Goal: Navigation & Orientation: Find specific page/section

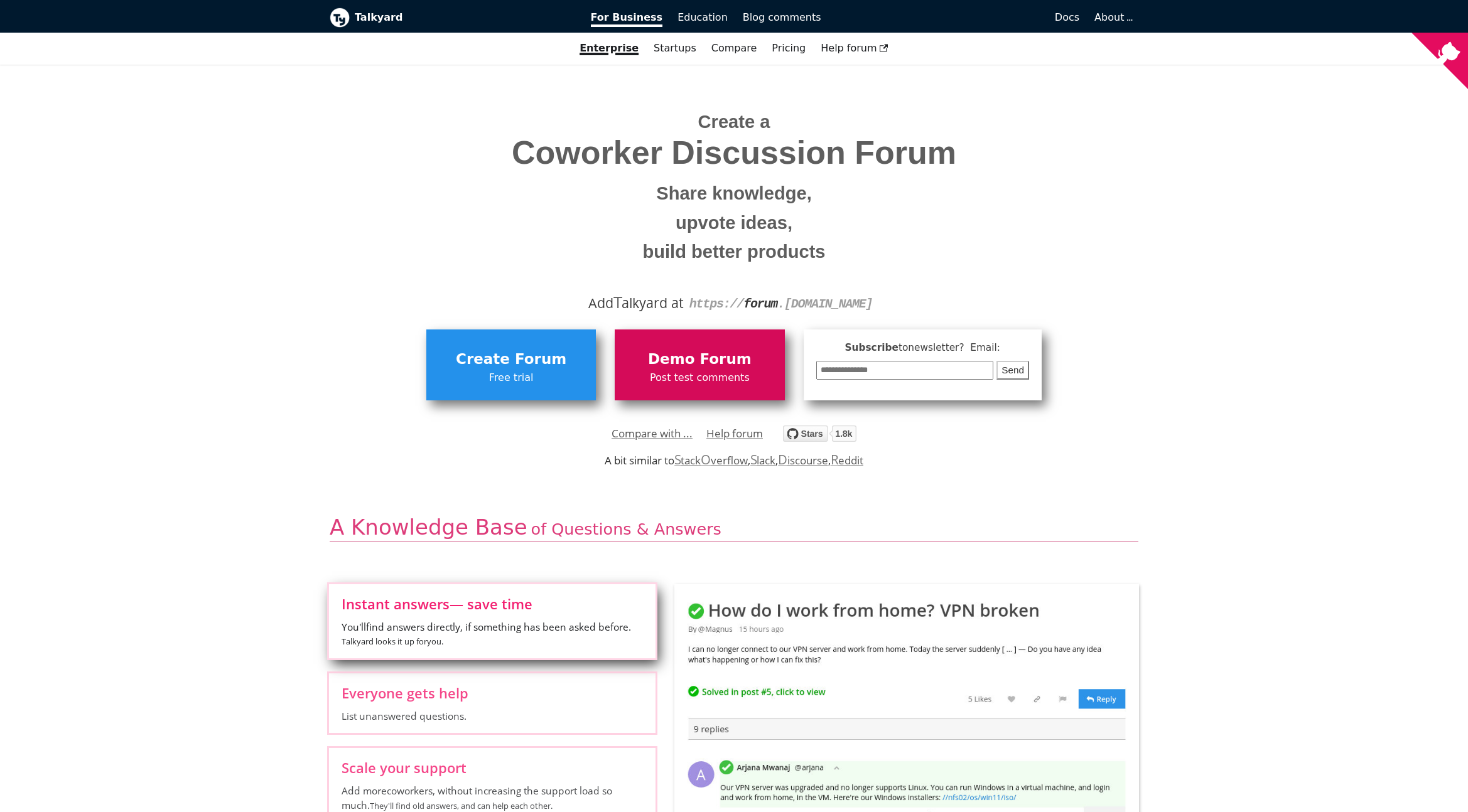
click at [724, 376] on span "Post test comments" at bounding box center [699, 378] width 157 height 17
click at [718, 362] on span "Demo Forum" at bounding box center [699, 360] width 157 height 24
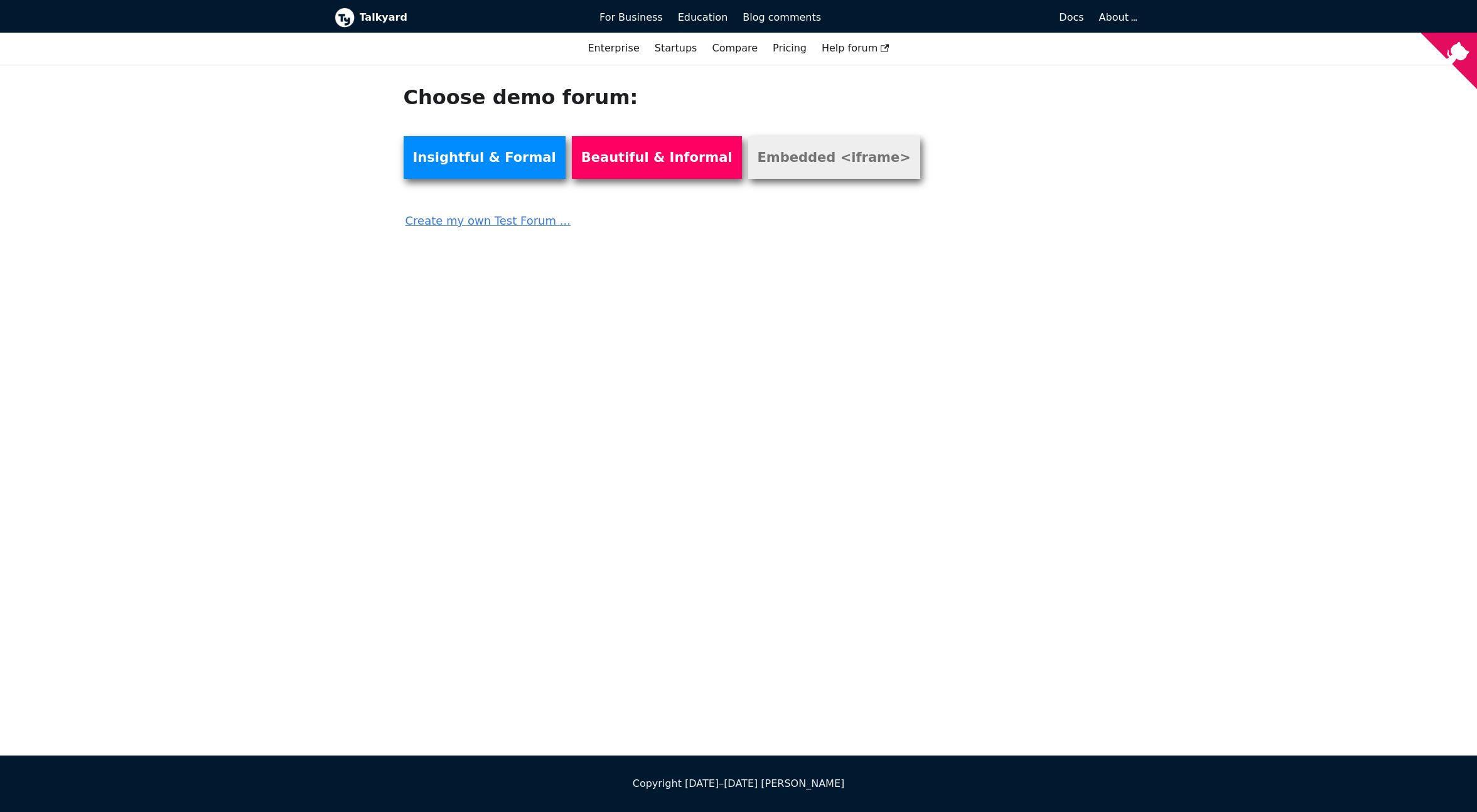
click at [806, 169] on link "Embedded <iframe>" at bounding box center [834, 157] width 172 height 42
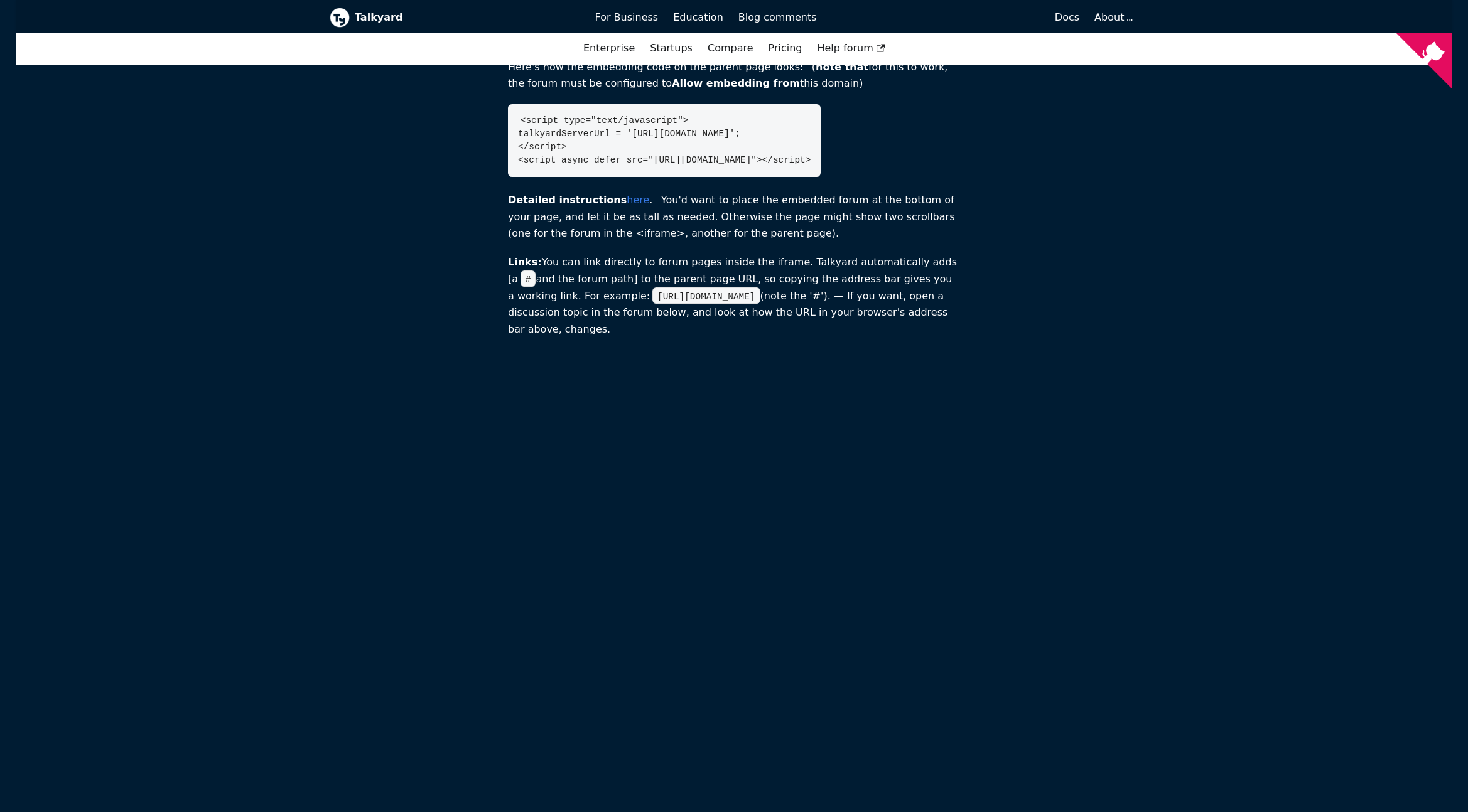
scroll to position [118, 0]
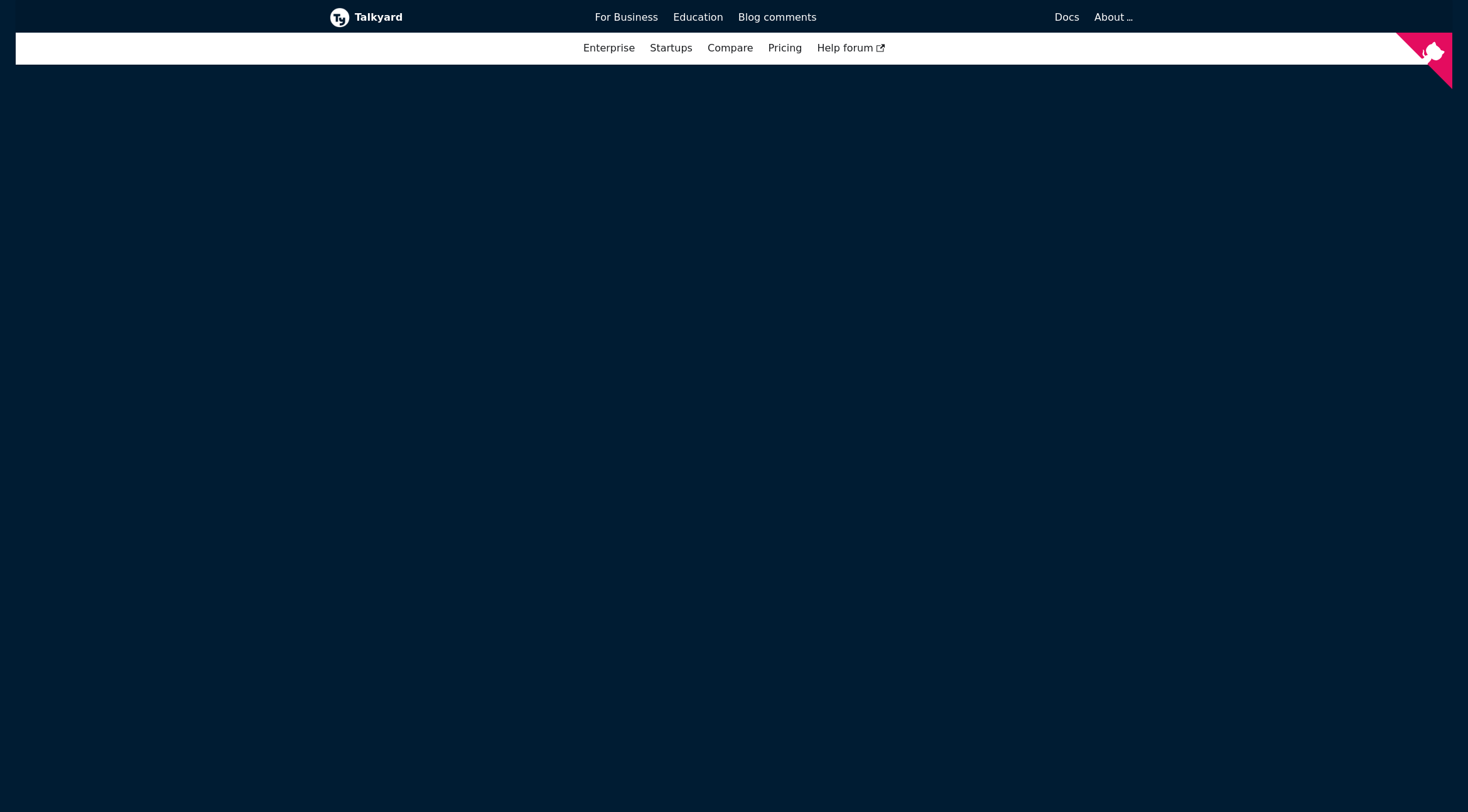
scroll to position [389, 0]
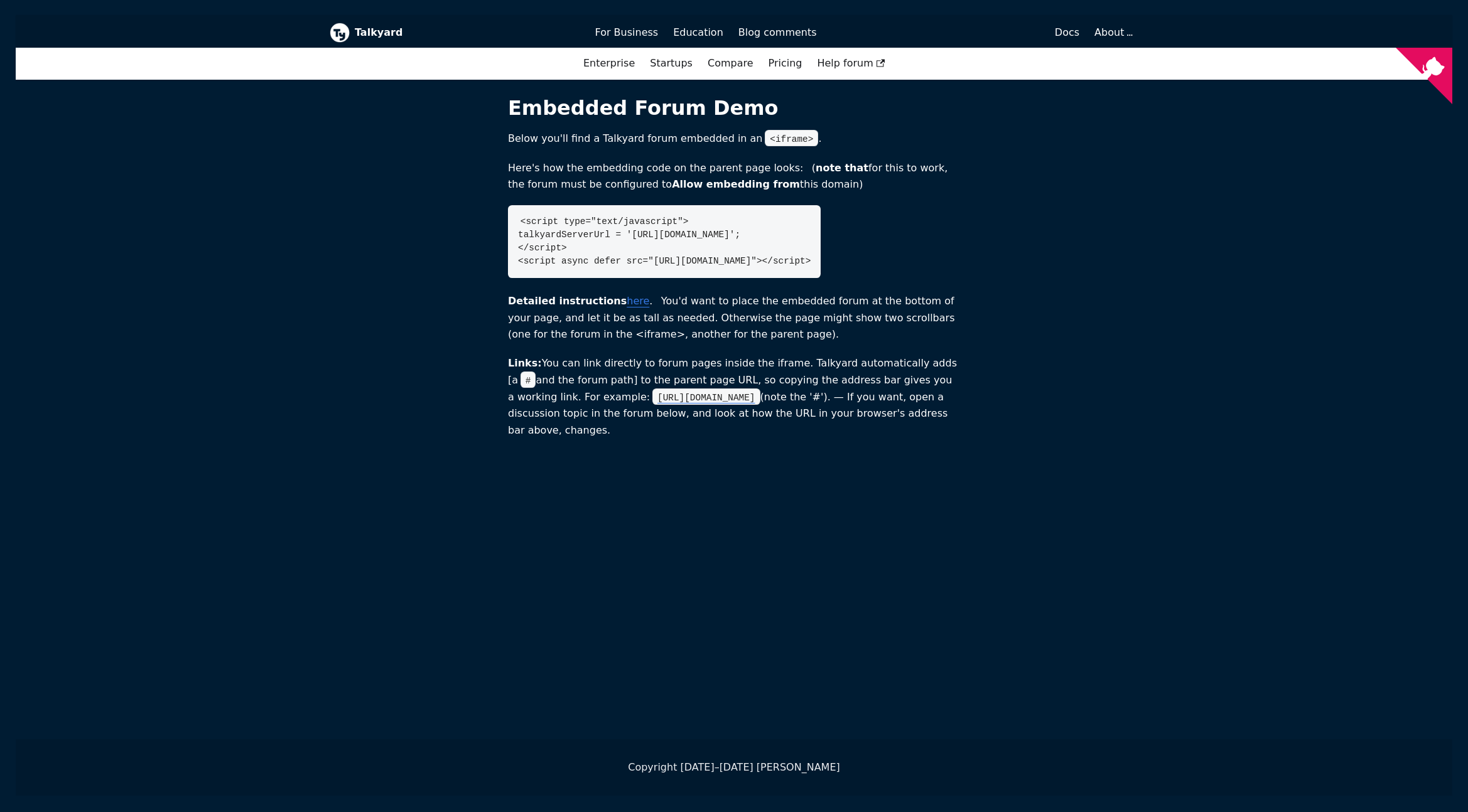
scroll to position [1, 0]
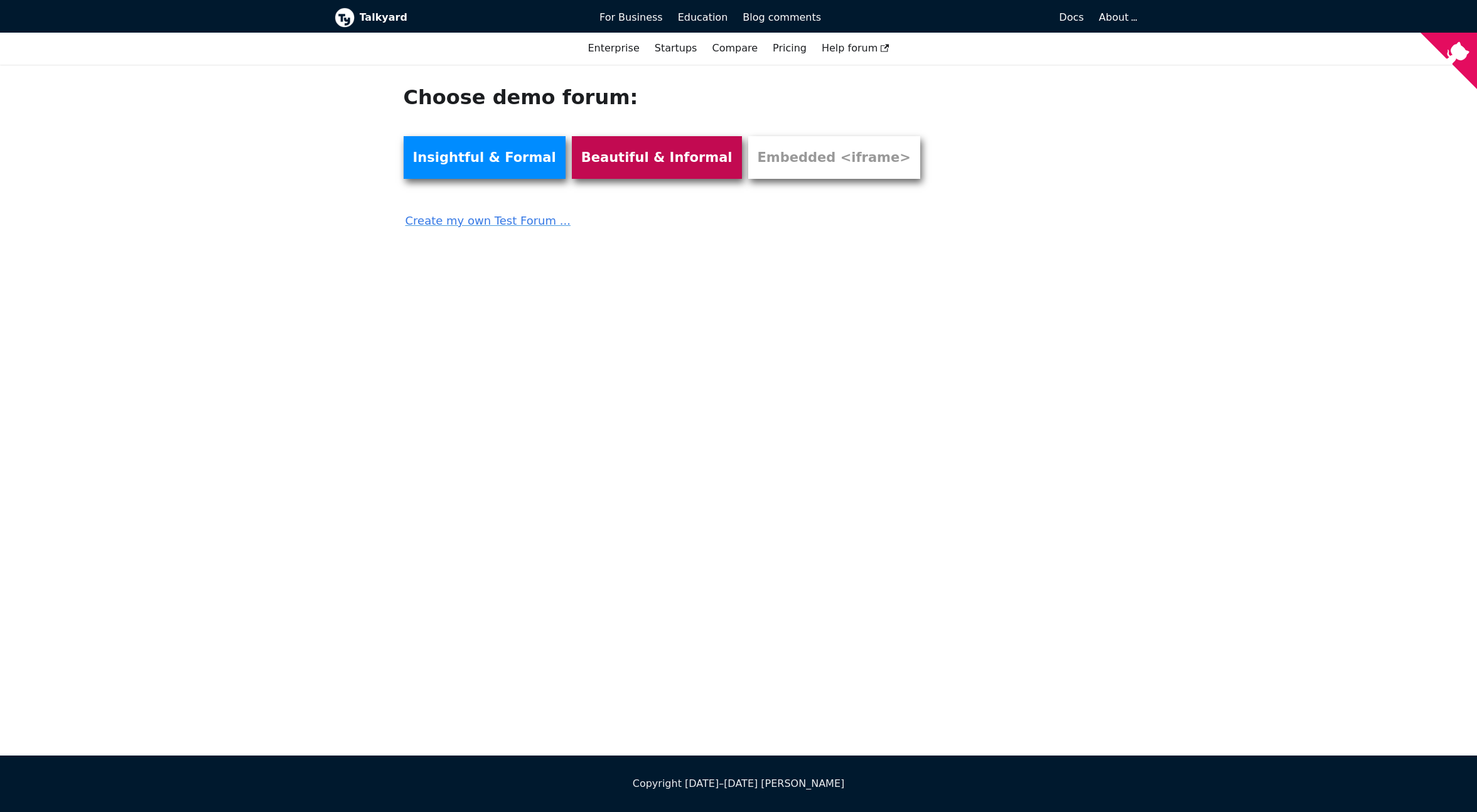
click at [618, 172] on link "Beautiful & Informal" at bounding box center [656, 157] width 170 height 42
